Goal: Transaction & Acquisition: Purchase product/service

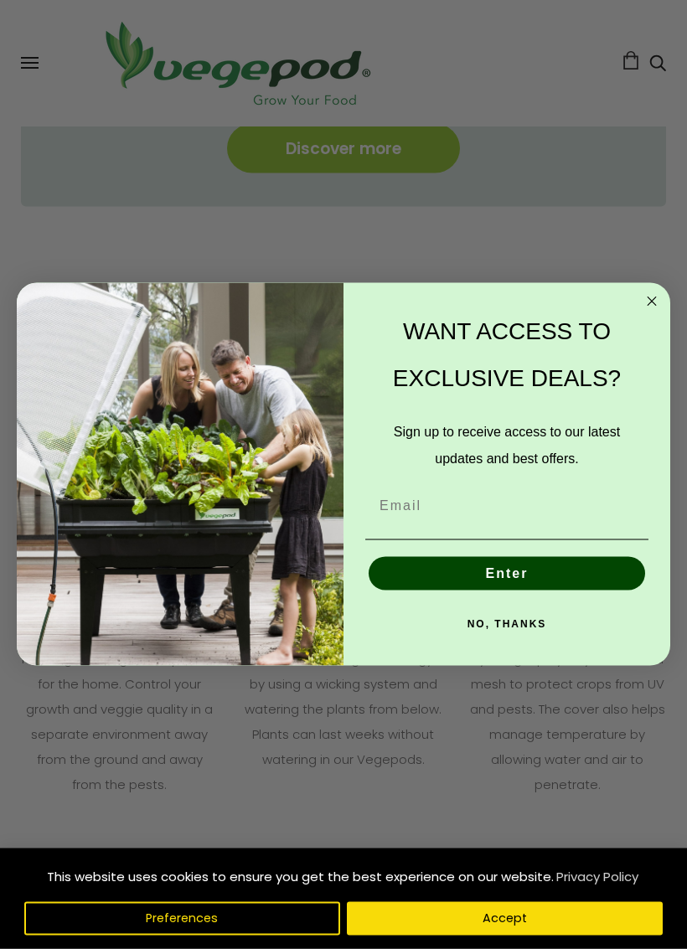
scroll to position [2073, 0]
click at [647, 297] on circle "Close dialog" at bounding box center [652, 301] width 19 height 19
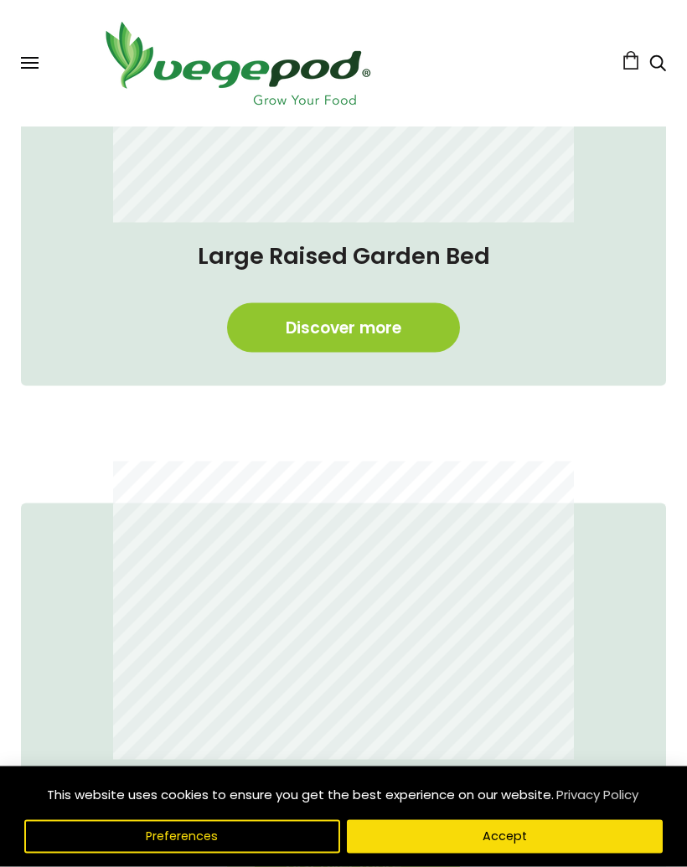
scroll to position [774, 0]
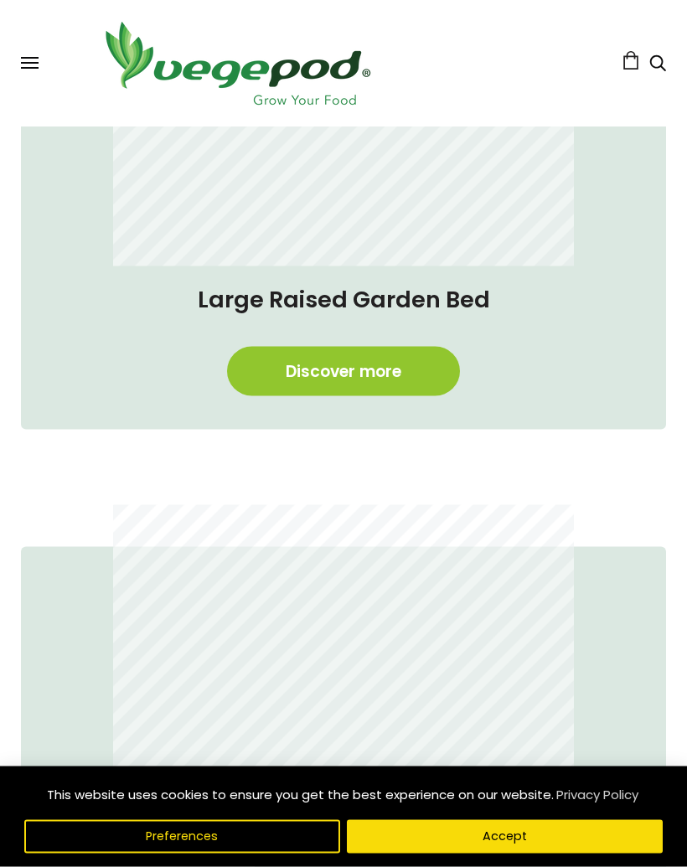
click at [42, 58] on div "Shop Vegepod Bundles Vegepods Stands & Trolleys Kitchen Garden Accessories & Ot…" at bounding box center [343, 63] width 645 height 93
click at [36, 63] on span at bounding box center [30, 63] width 18 height 2
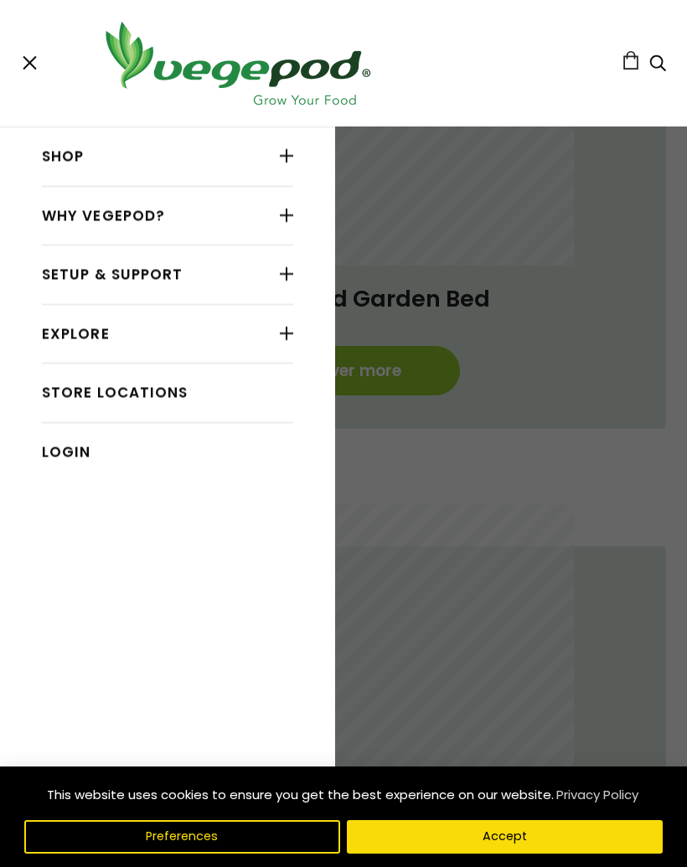
click at [72, 153] on link "Shop" at bounding box center [167, 157] width 251 height 32
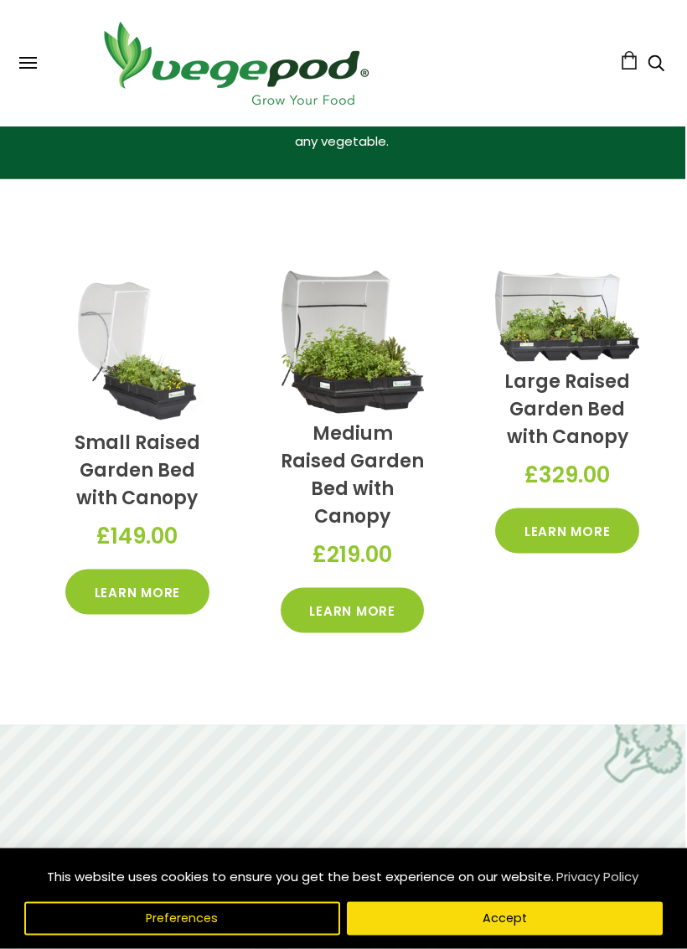
scroll to position [597, 2]
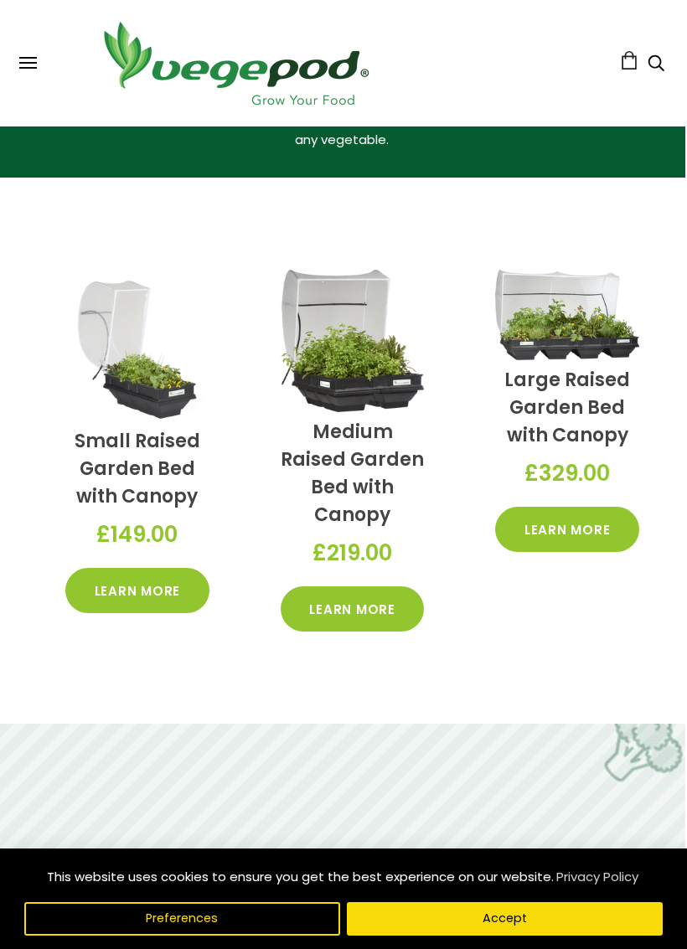
click at [597, 520] on link "Learn More" at bounding box center [567, 529] width 144 height 45
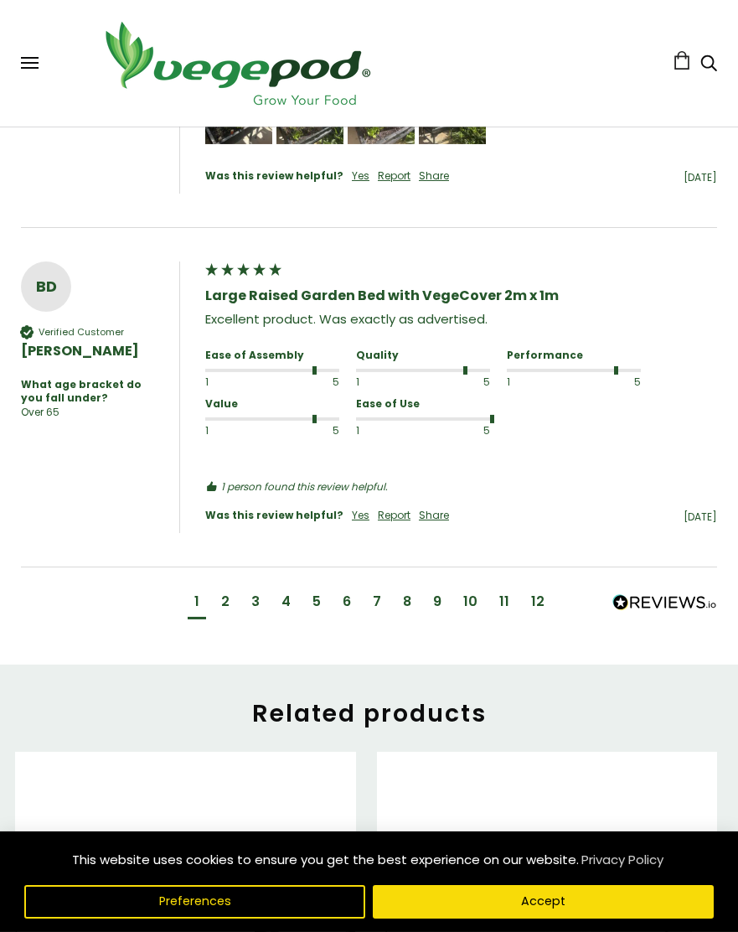
scroll to position [2229, 0]
